Goal: Task Accomplishment & Management: Manage account settings

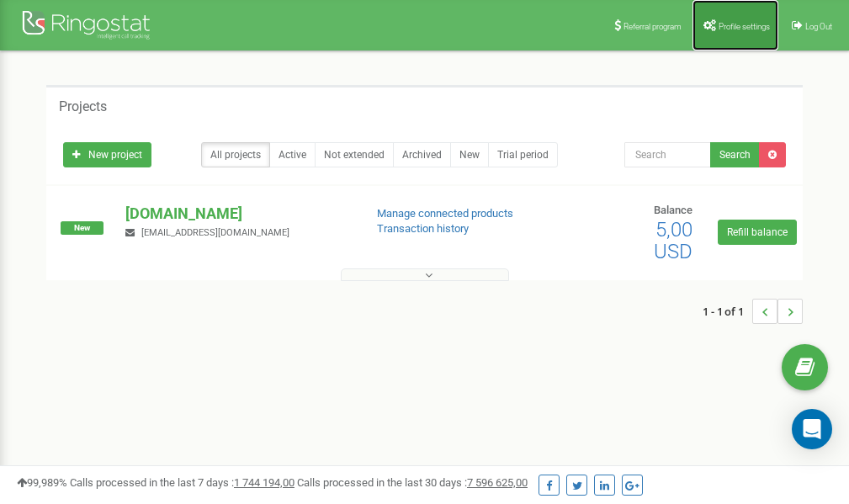
click at [735, 32] on link "Profile settings" at bounding box center [735, 25] width 86 height 50
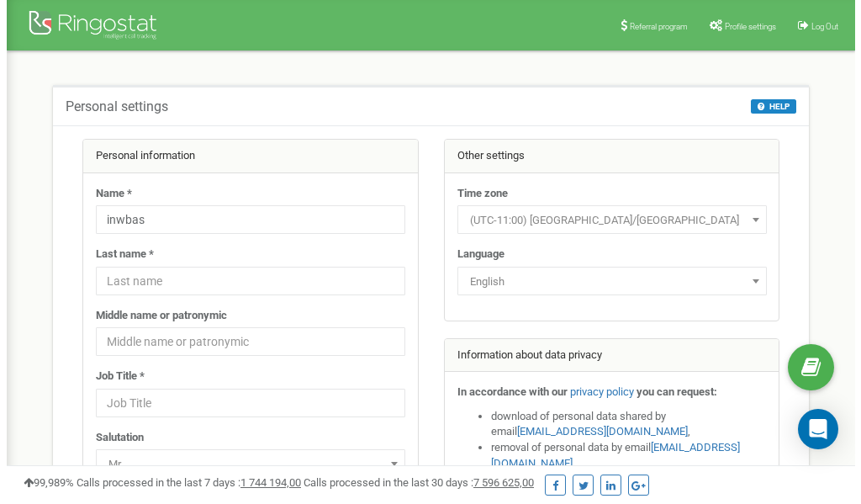
scroll to position [84, 0]
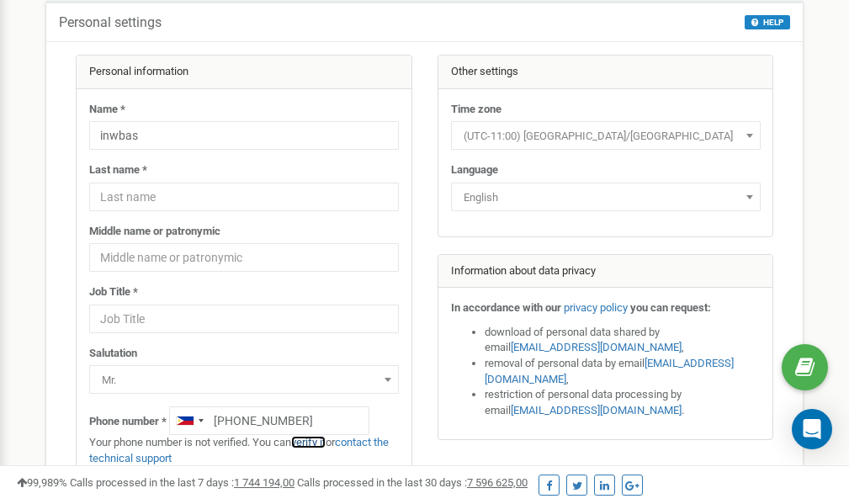
click at [311, 443] on link "verify it" at bounding box center [308, 442] width 34 height 13
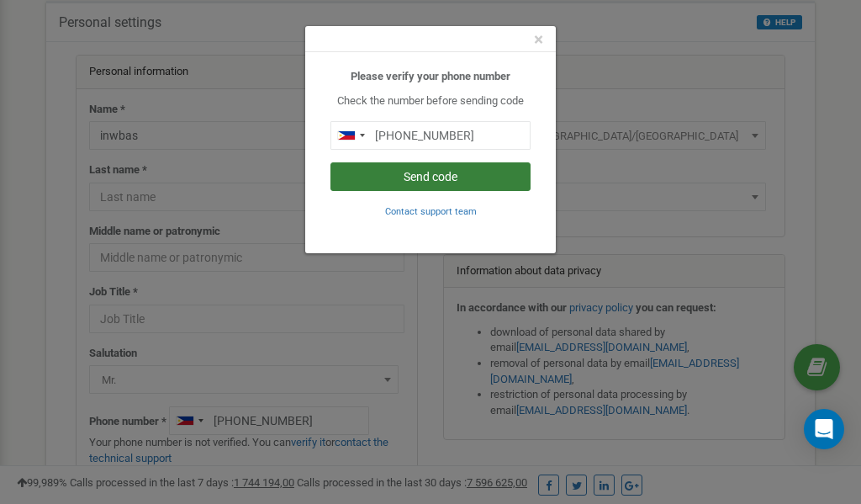
click at [440, 176] on button "Send code" at bounding box center [431, 176] width 200 height 29
